Goal: Find specific page/section

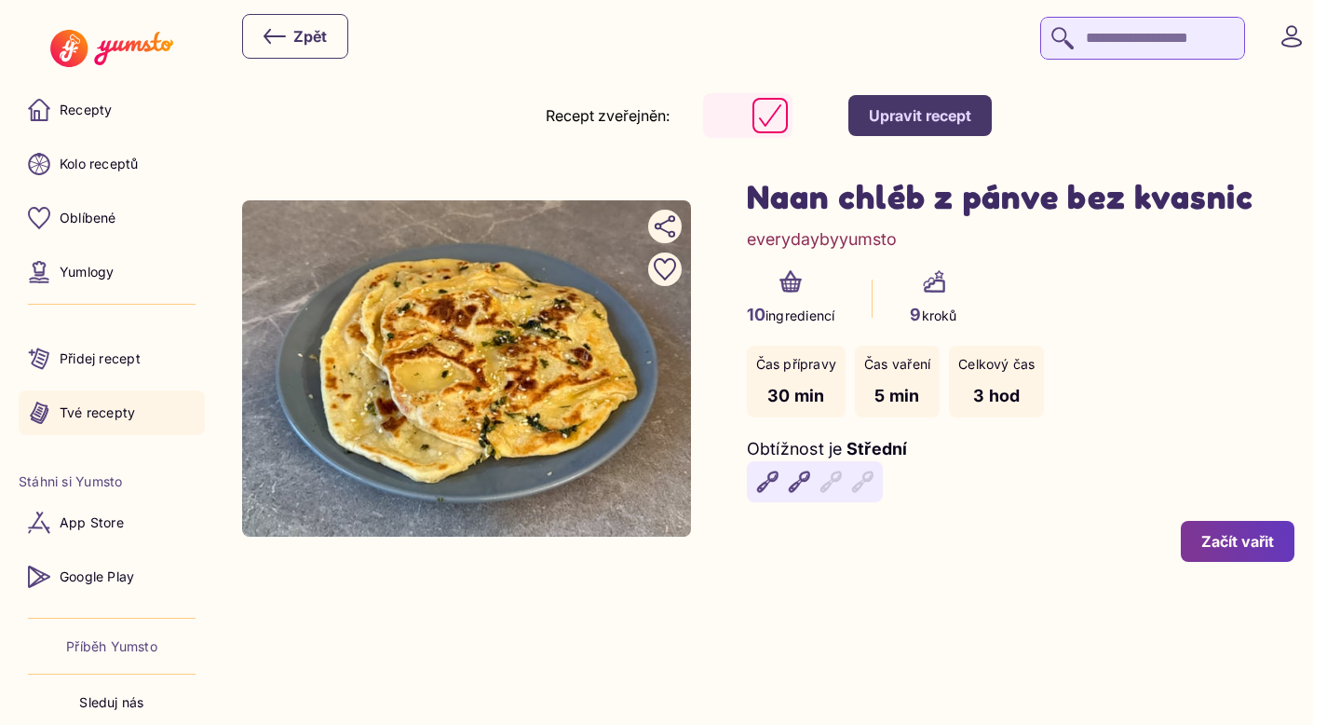
click at [123, 419] on p "Tvé recepty" at bounding box center [97, 412] width 75 height 19
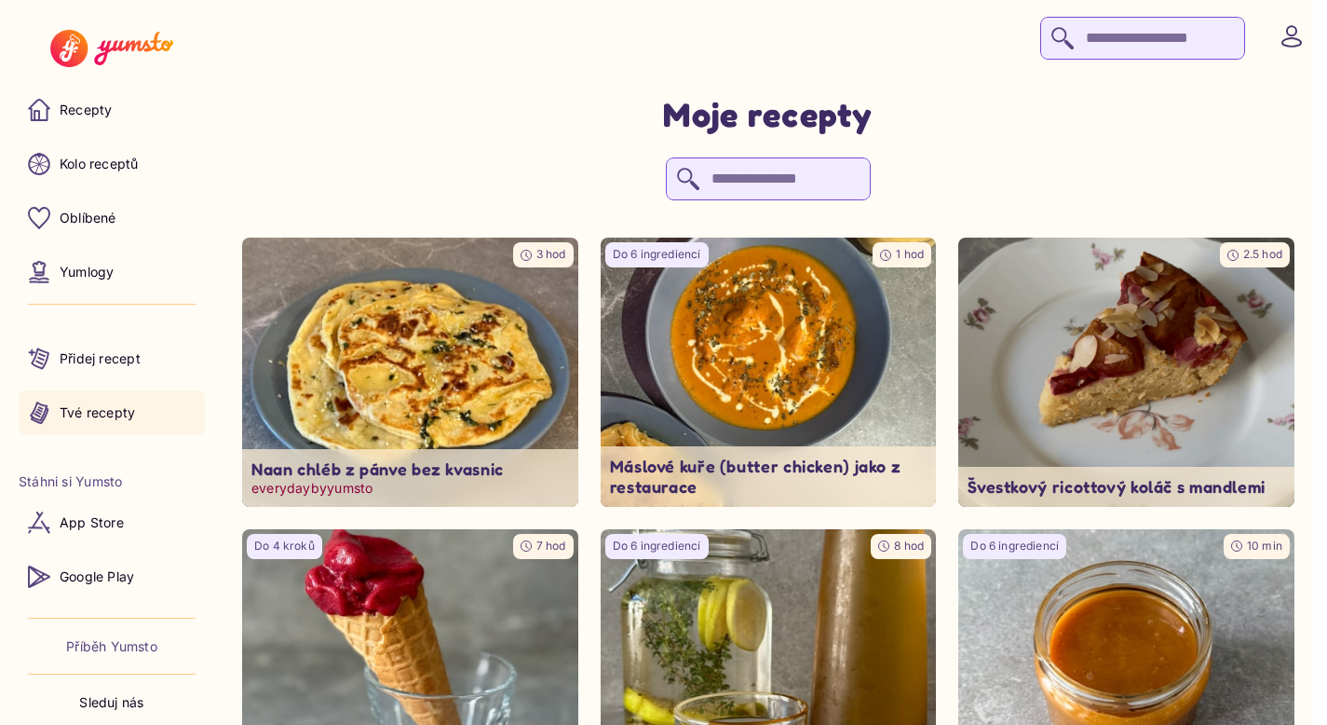
click at [424, 360] on img at bounding box center [410, 372] width 353 height 282
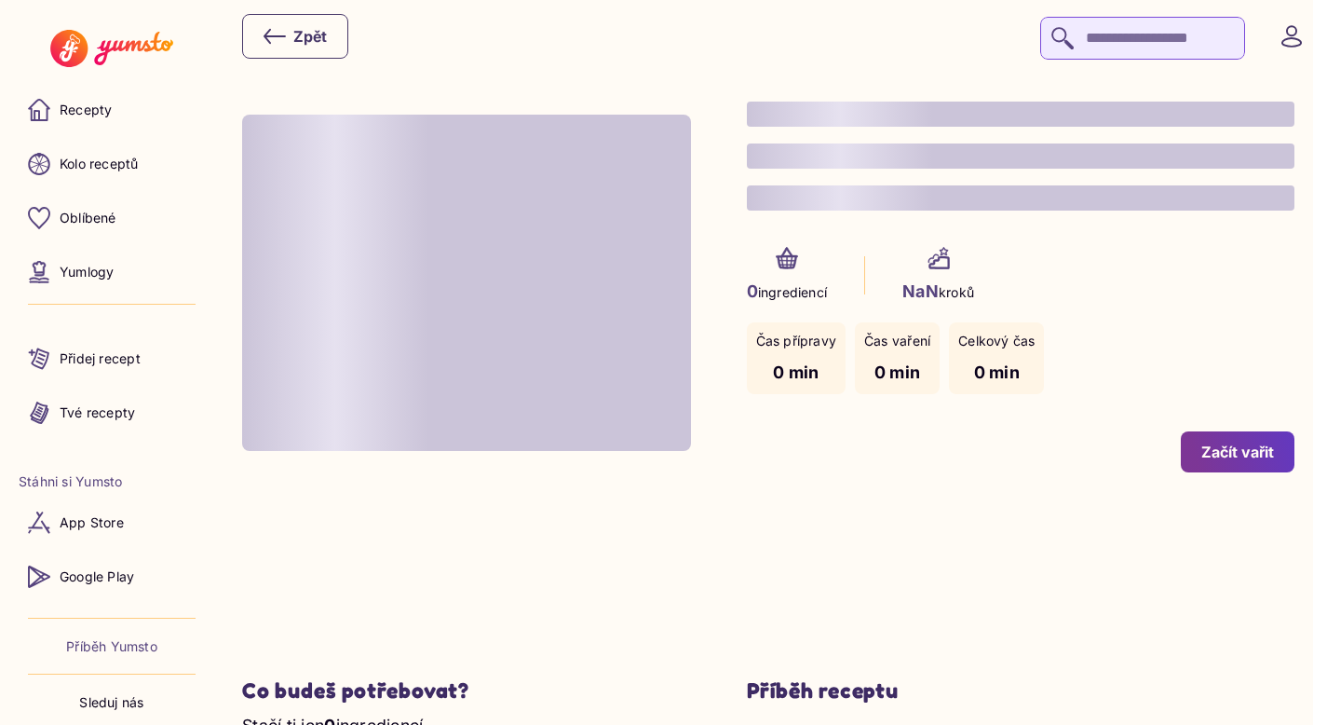
type input "*"
